Goal: Task Accomplishment & Management: Complete application form

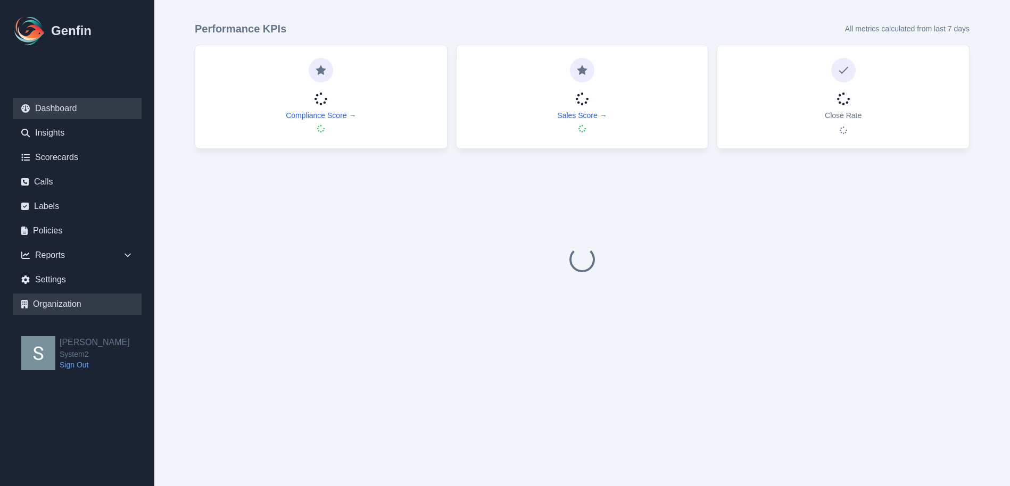
click at [79, 303] on link "Organization" at bounding box center [77, 304] width 129 height 21
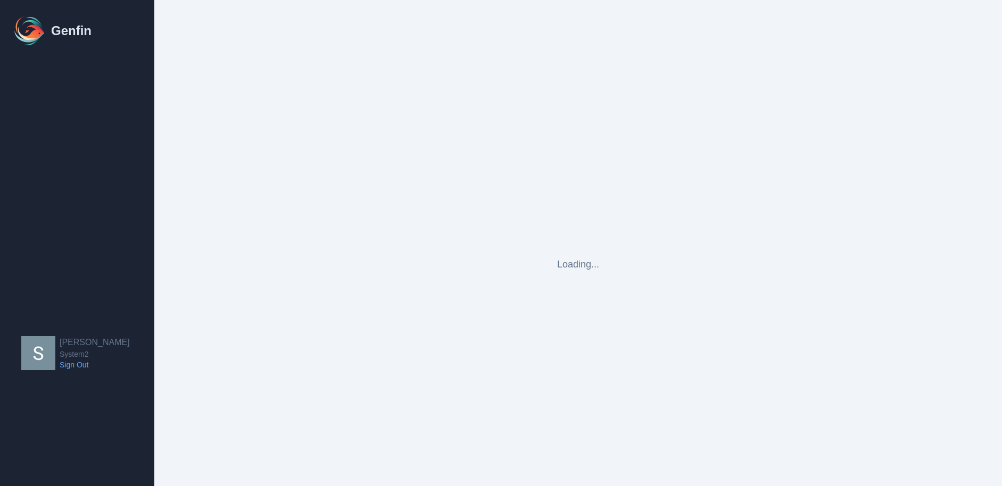
select select "cam_team"
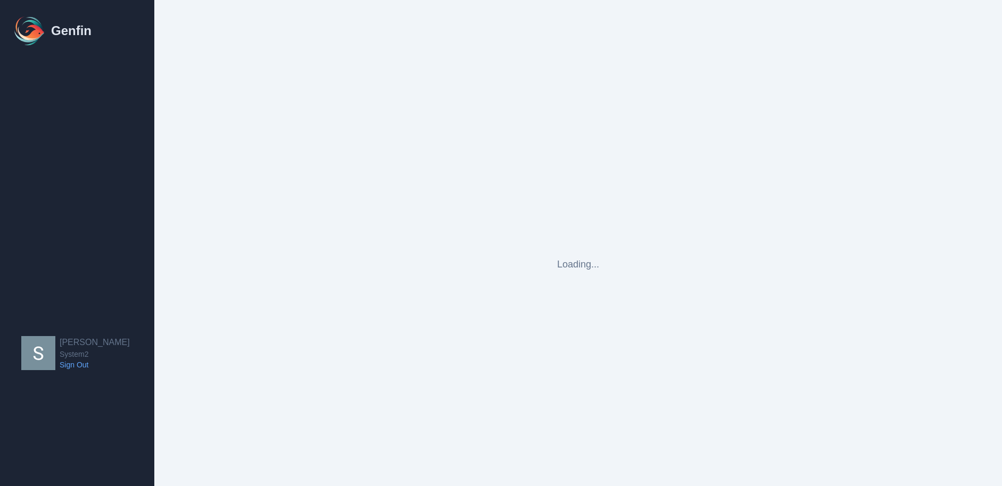
select select "cam_team"
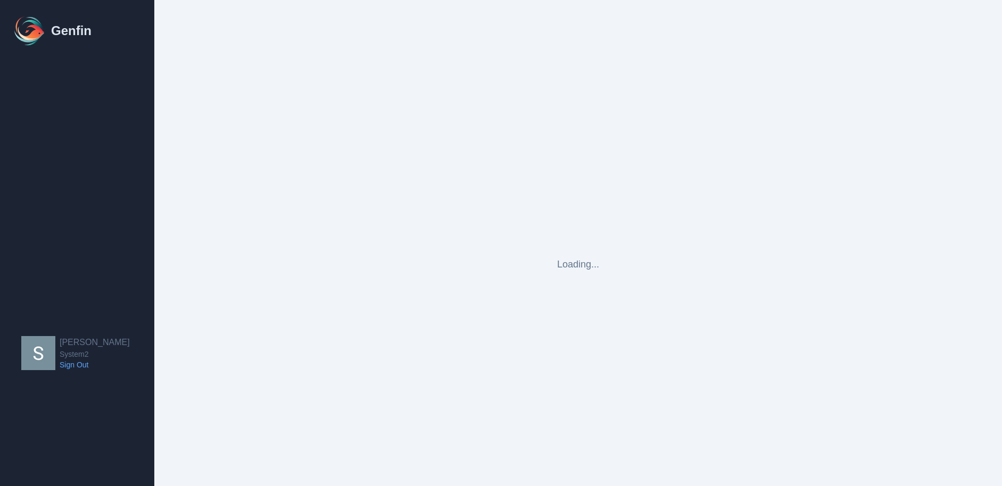
select select "cam_team"
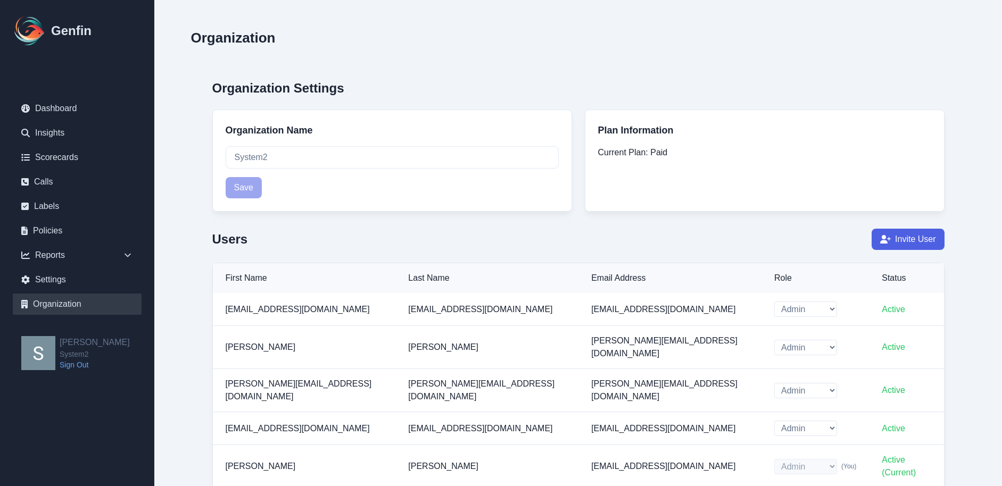
click at [915, 243] on button "Invite User" at bounding box center [908, 239] width 72 height 21
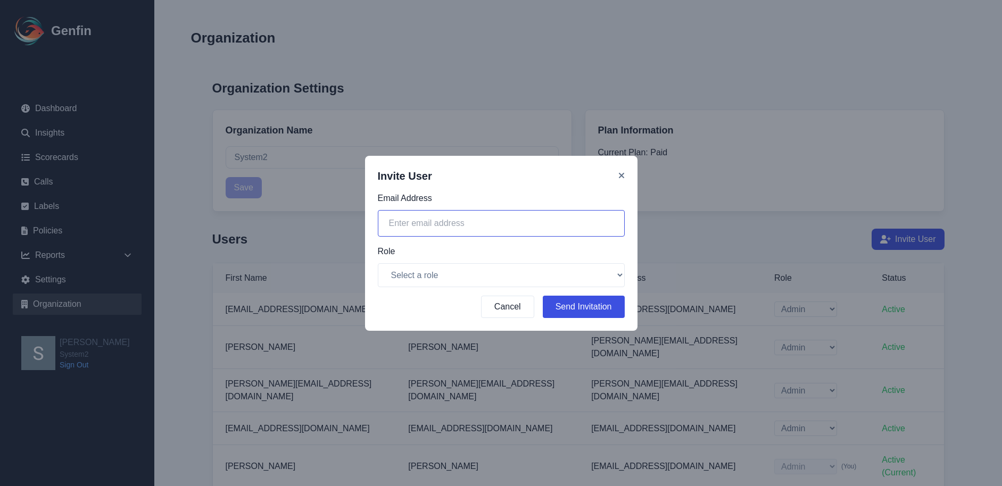
click at [442, 219] on input "email" at bounding box center [501, 223] width 247 height 27
paste input "[PERSON_NAME][EMAIL_ADDRESS][DOMAIN_NAME]"
type input "[PERSON_NAME][EMAIL_ADDRESS][DOMAIN_NAME]"
click at [462, 261] on div "Role Select a role Admin CAM Team" at bounding box center [501, 266] width 247 height 42
click at [461, 279] on select "Select a role Admin CAM Team" at bounding box center [501, 275] width 247 height 24
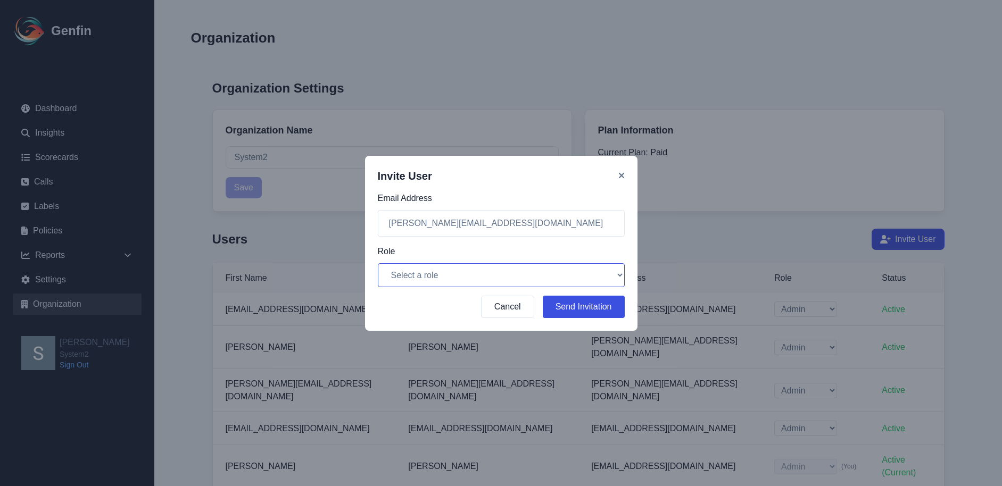
select select "cam_team"
click at [378, 263] on select "Select a role Admin CAM Team" at bounding box center [501, 275] width 247 height 24
click at [575, 307] on button "Send Invitation" at bounding box center [584, 307] width 82 height 22
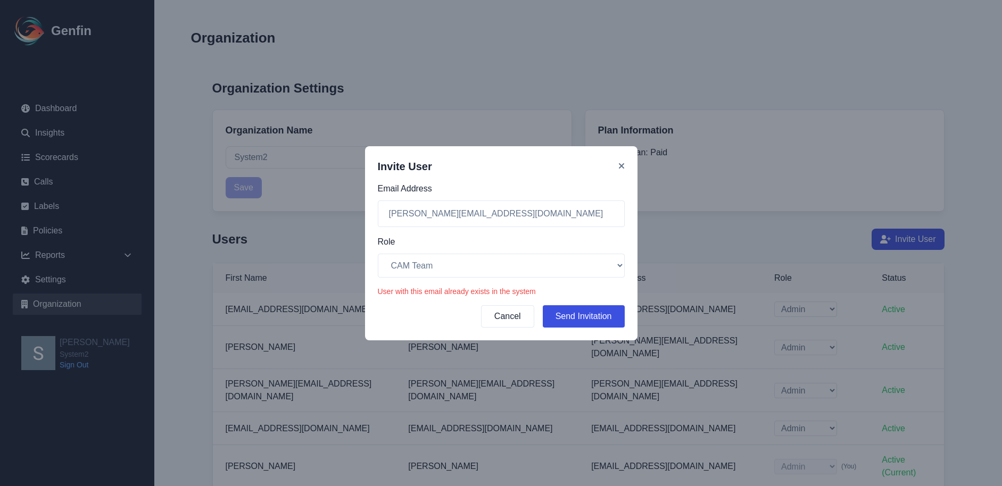
click at [443, 228] on form "Email Address [PERSON_NAME][EMAIL_ADDRESS][DOMAIN_NAME] Role Select a role Admi…" at bounding box center [501, 255] width 247 height 145
click at [391, 214] on input "[PERSON_NAME][EMAIL_ADDRESS][DOMAIN_NAME]" at bounding box center [501, 214] width 247 height 27
click at [588, 320] on button "Send Invitation" at bounding box center [584, 316] width 82 height 22
click at [390, 216] on input "[PERSON_NAME][EMAIL_ADDRESS][DOMAIN_NAME]" at bounding box center [501, 214] width 247 height 27
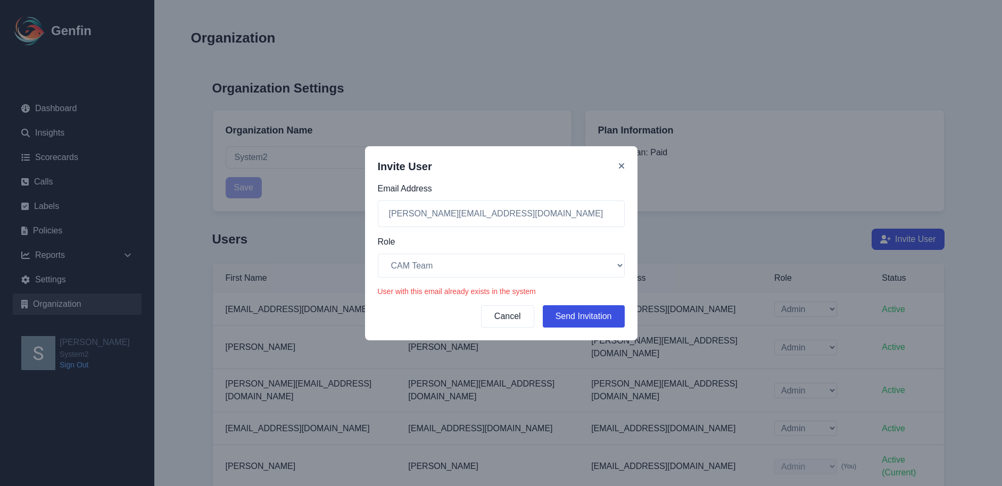
click at [623, 166] on icon at bounding box center [621, 166] width 6 height 9
